Goal: Transaction & Acquisition: Purchase product/service

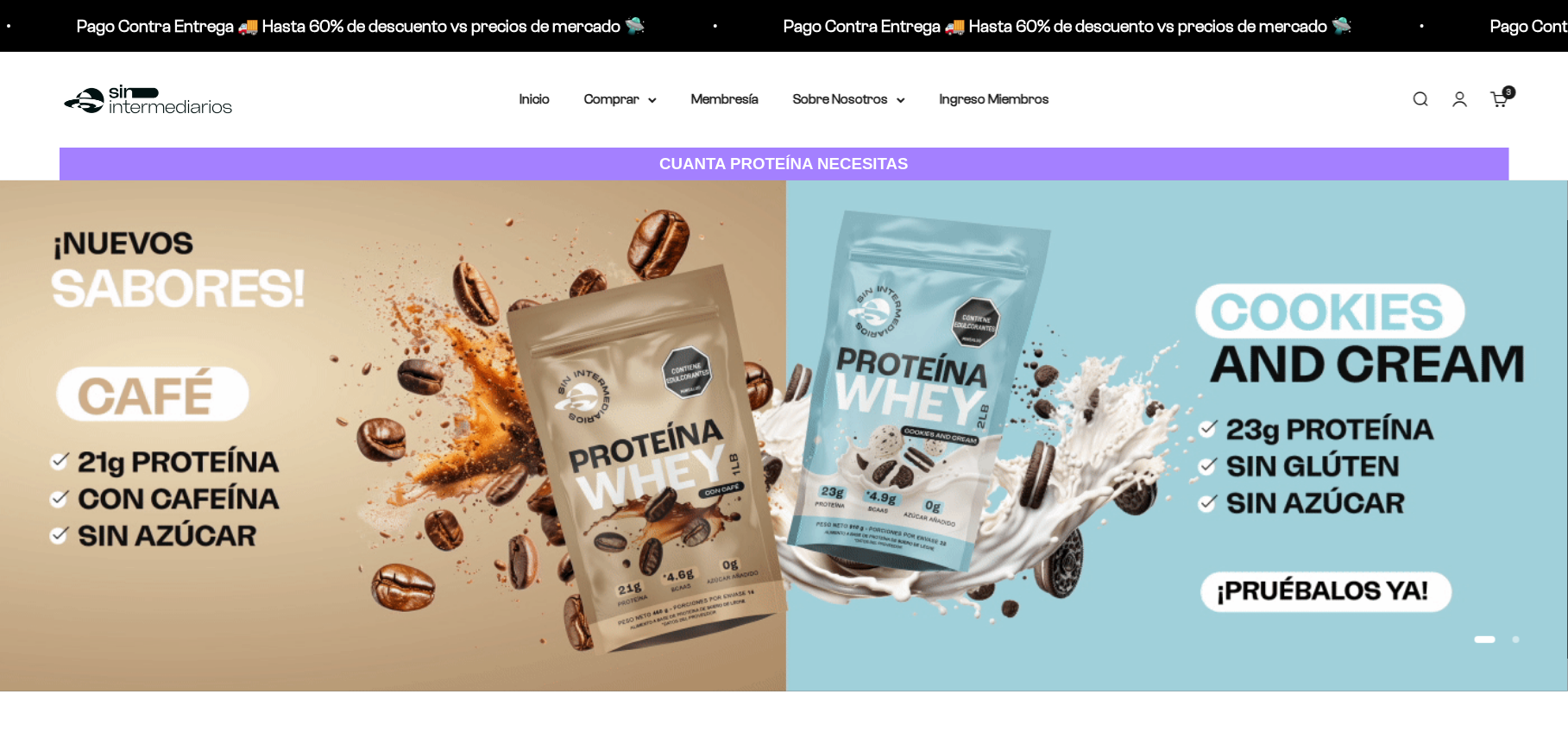
click at [1496, 100] on link "Carrito 3 artículos 3" at bounding box center [1500, 99] width 19 height 19
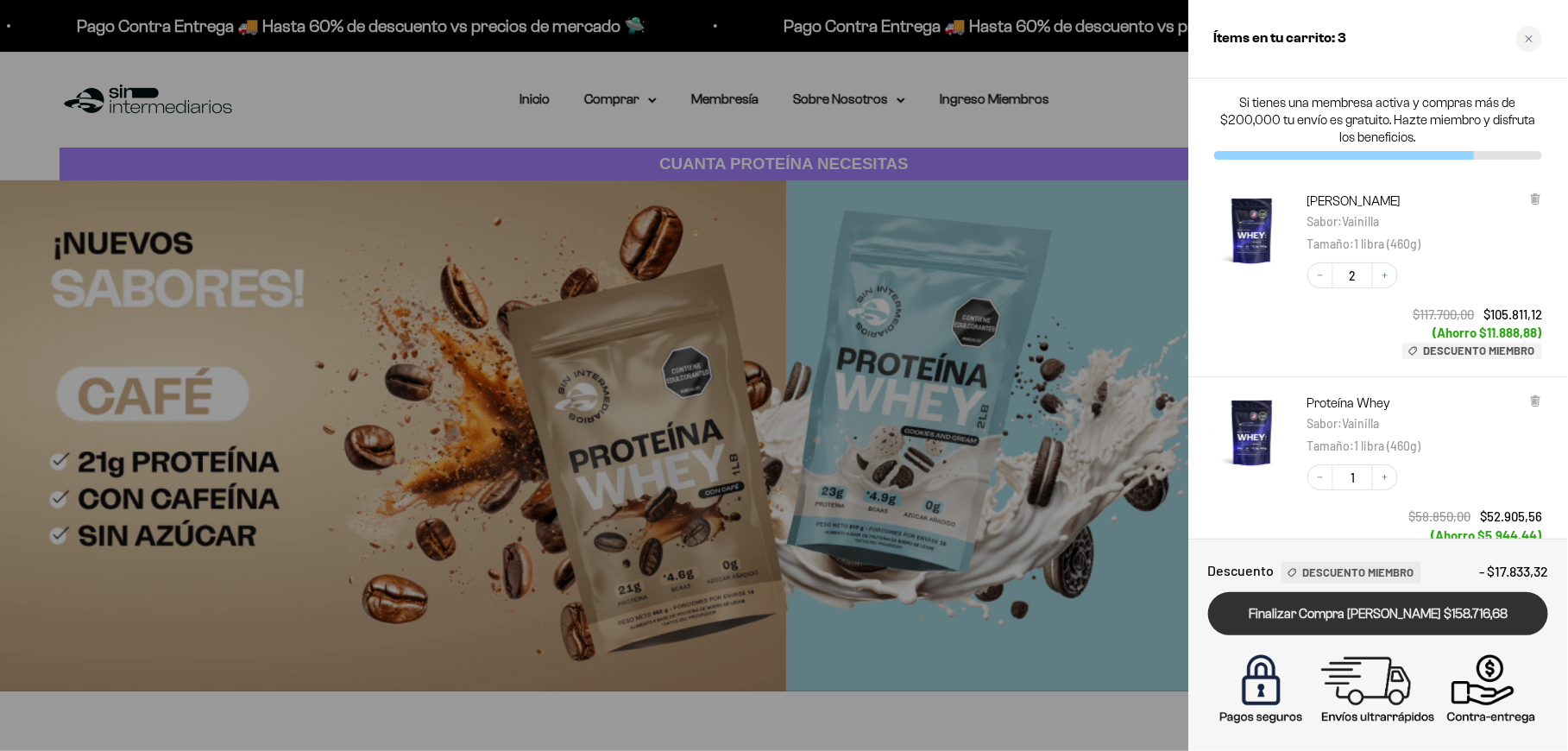
click at [1336, 605] on link "Finalizar Compra Segura $158.716,68" at bounding box center [1378, 614] width 340 height 44
